Goal: Task Accomplishment & Management: Manage account settings

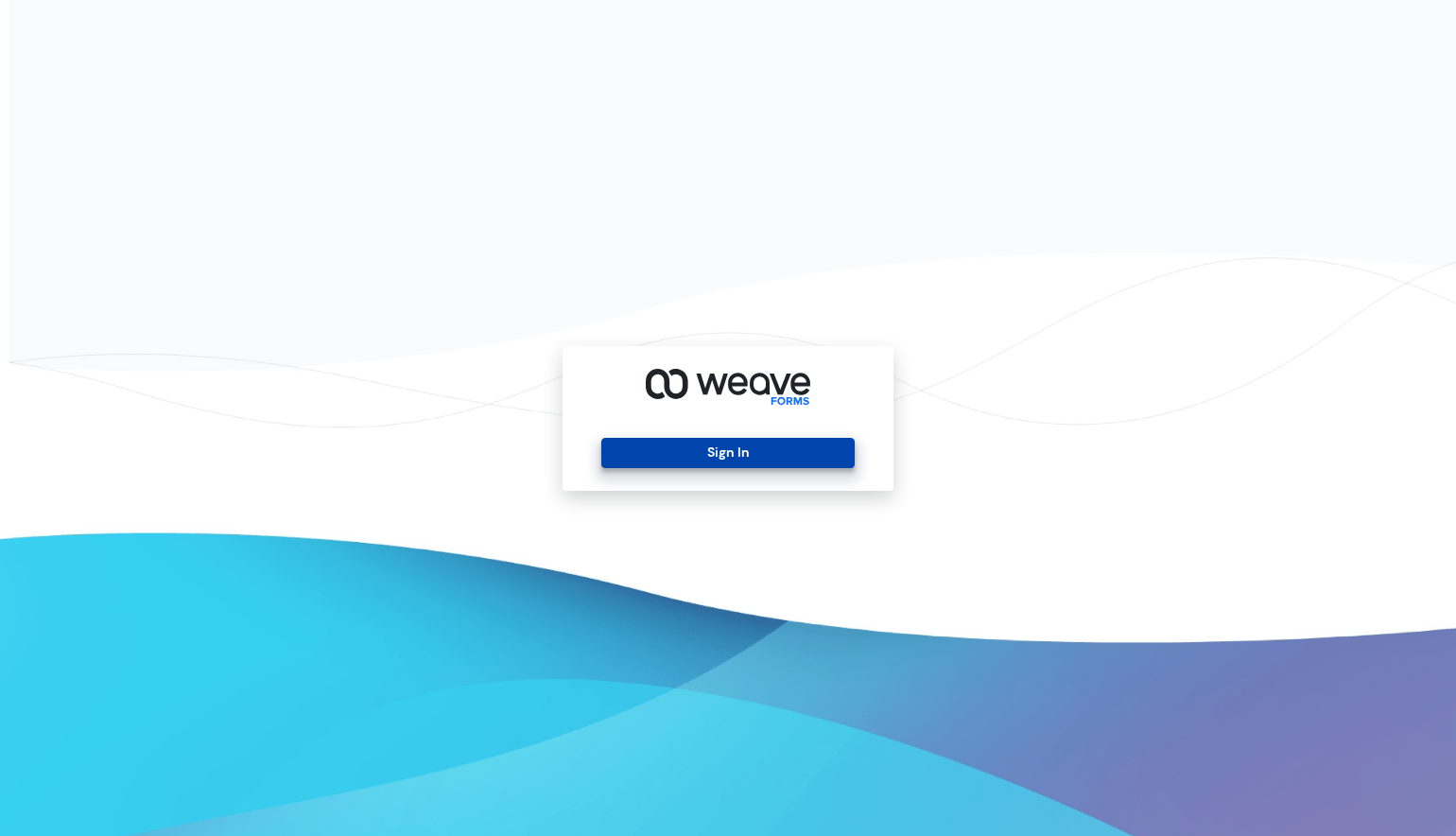
click at [737, 463] on button "Sign In" at bounding box center [727, 453] width 252 height 31
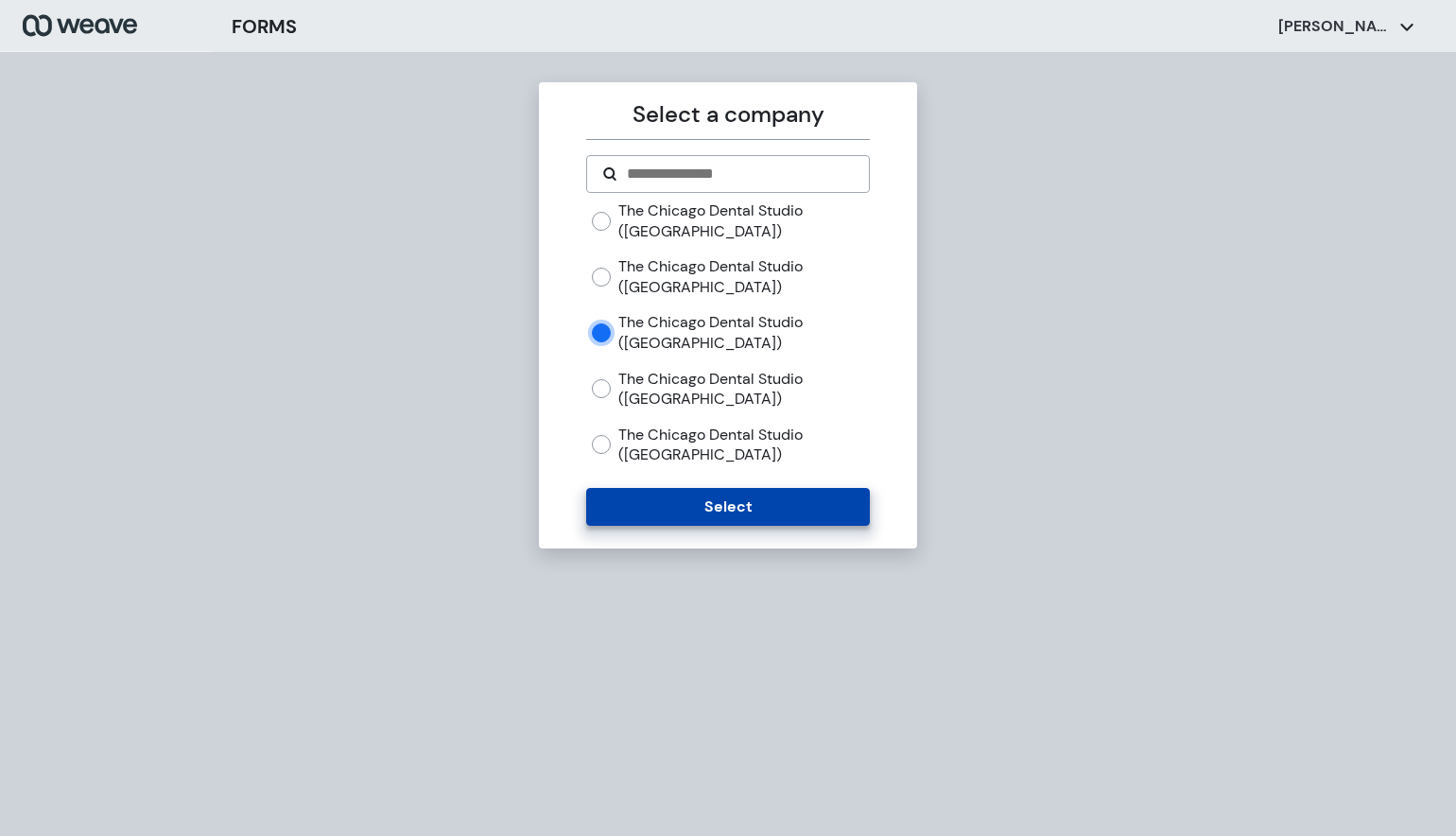
click at [675, 524] on button "Select" at bounding box center [728, 507] width 283 height 38
